Goal: Information Seeking & Learning: Learn about a topic

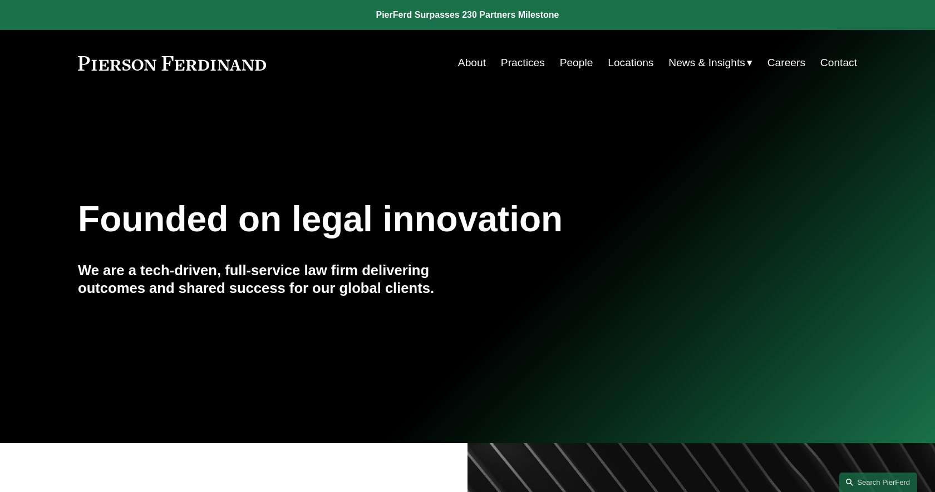
click at [568, 65] on link "People" at bounding box center [576, 62] width 33 height 21
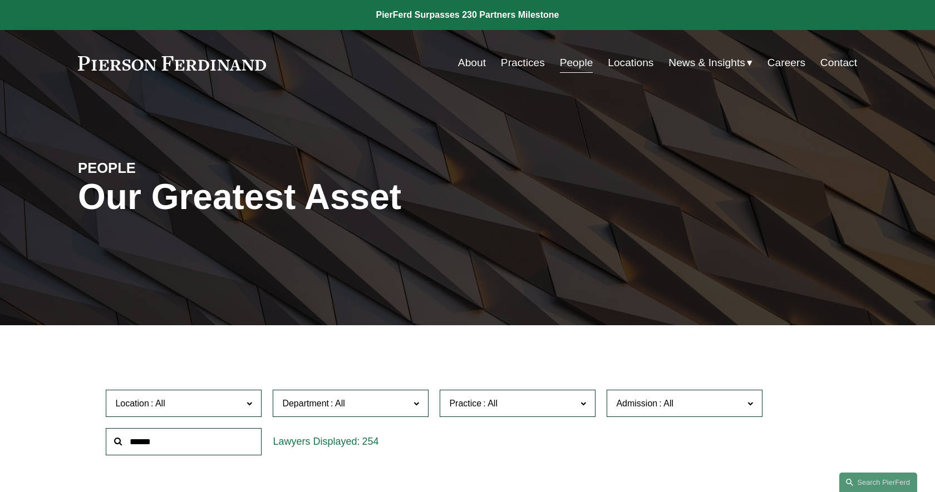
click at [655, 408] on span "Admission" at bounding box center [636, 403] width 41 height 9
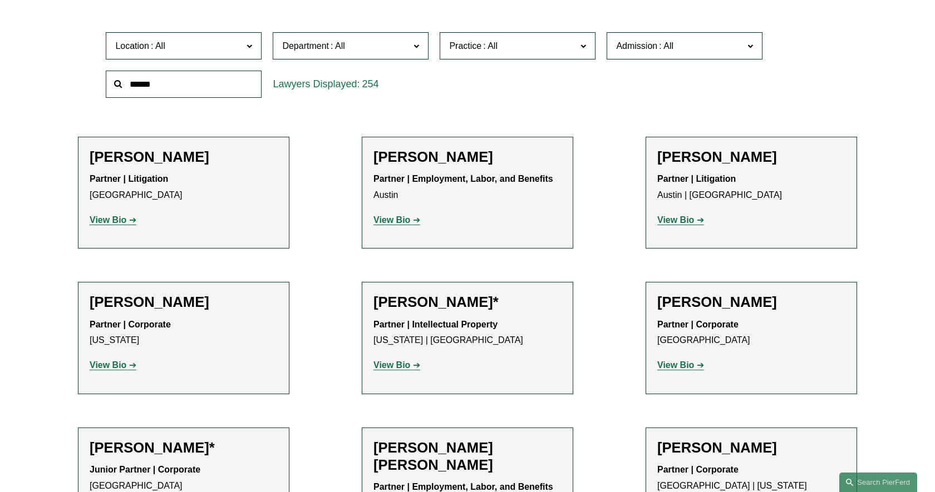
scroll to position [292, 0]
click at [0, 0] on link "Indiana" at bounding box center [0, 0] width 0 height 0
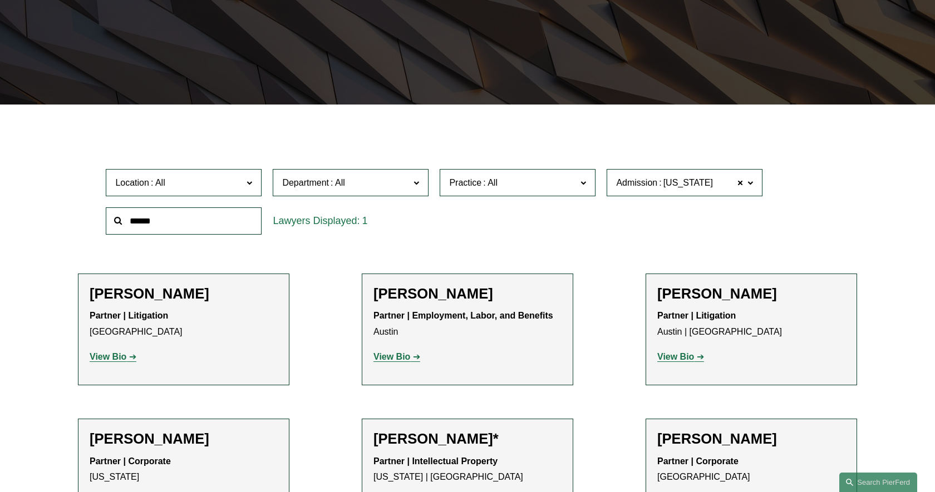
scroll to position [212, 0]
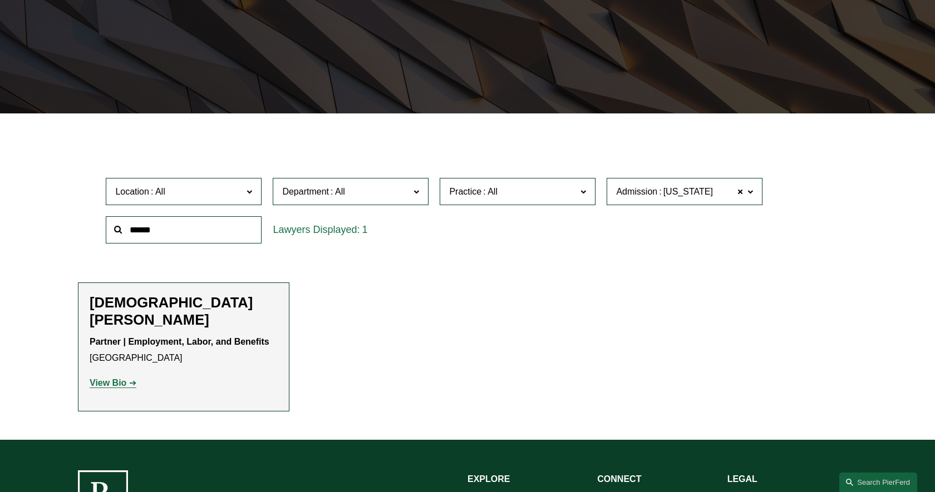
click at [112, 378] on strong "View Bio" at bounding box center [108, 382] width 37 height 9
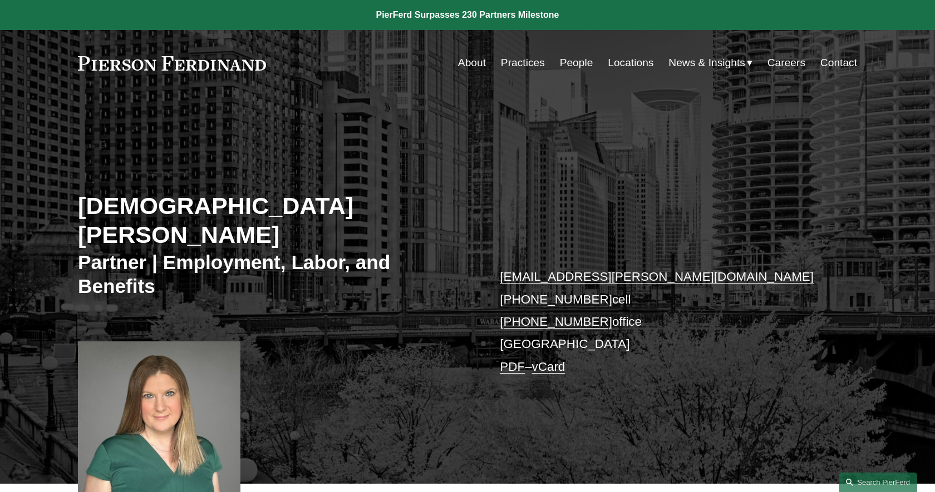
click at [572, 62] on link "People" at bounding box center [576, 62] width 33 height 21
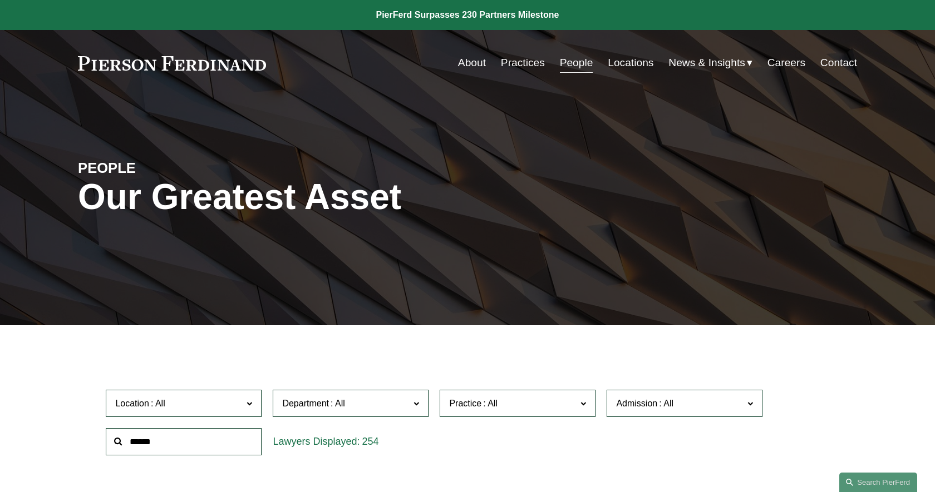
click at [524, 65] on link "Practices" at bounding box center [523, 62] width 44 height 21
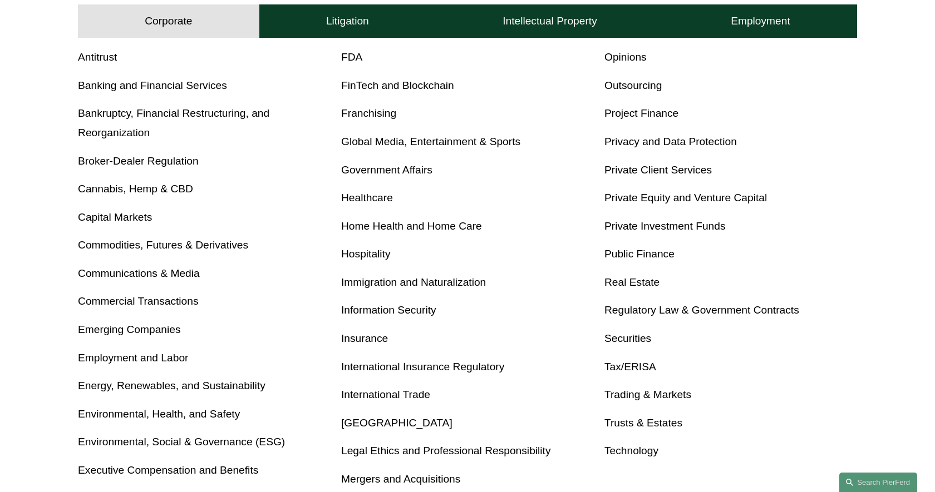
scroll to position [458, 0]
click at [352, 426] on link "[GEOGRAPHIC_DATA]" at bounding box center [396, 423] width 111 height 12
